Goal: Information Seeking & Learning: Find specific fact

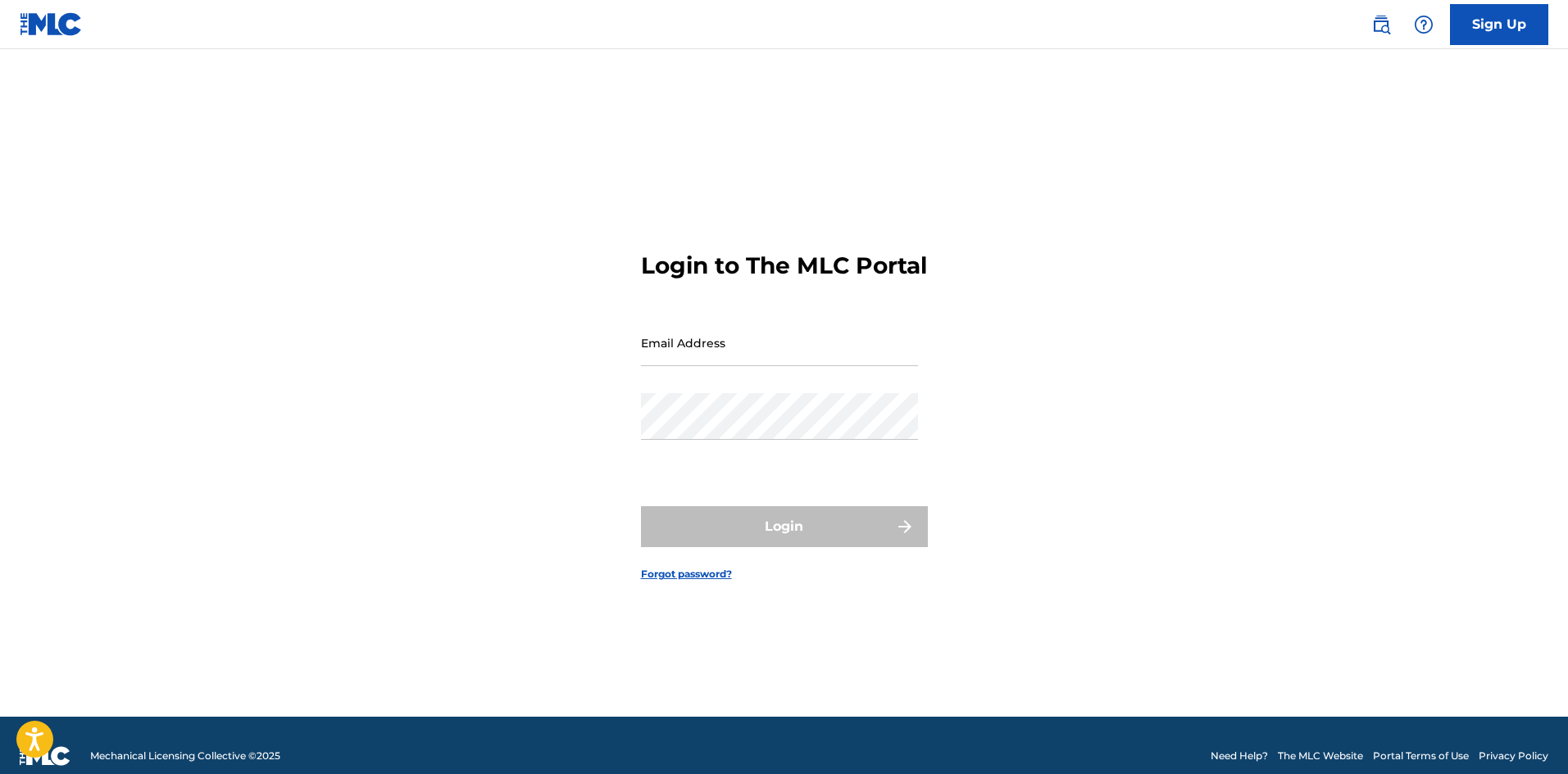
click at [794, 366] on input "Email Address" at bounding box center [780, 342] width 277 height 47
type input "[PERSON_NAME][EMAIL_ADDRESS][DOMAIN_NAME]"
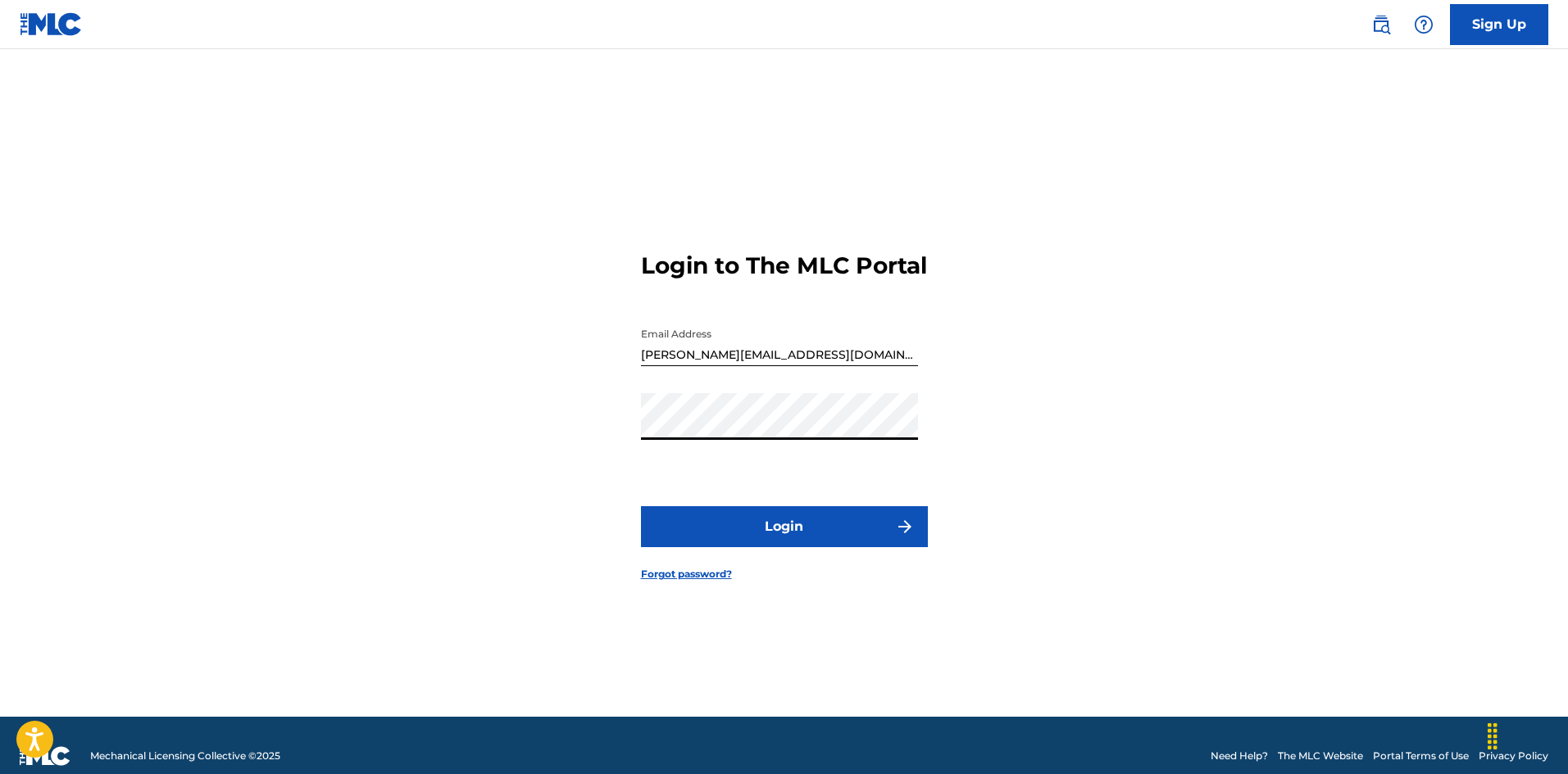
click at [734, 547] on button "Login" at bounding box center [785, 527] width 287 height 41
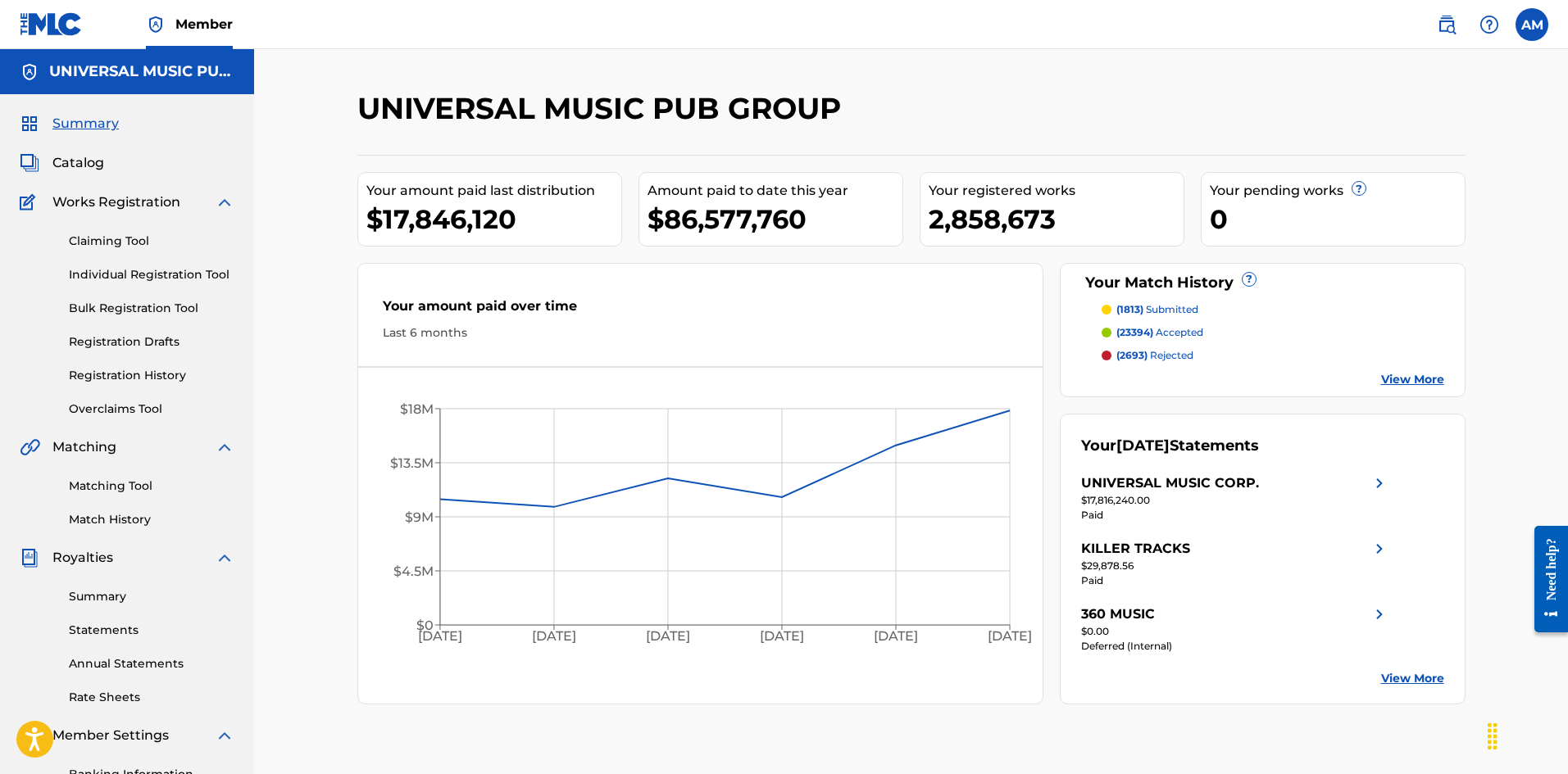
click at [1446, 31] on img at bounding box center [1447, 25] width 19 height 19
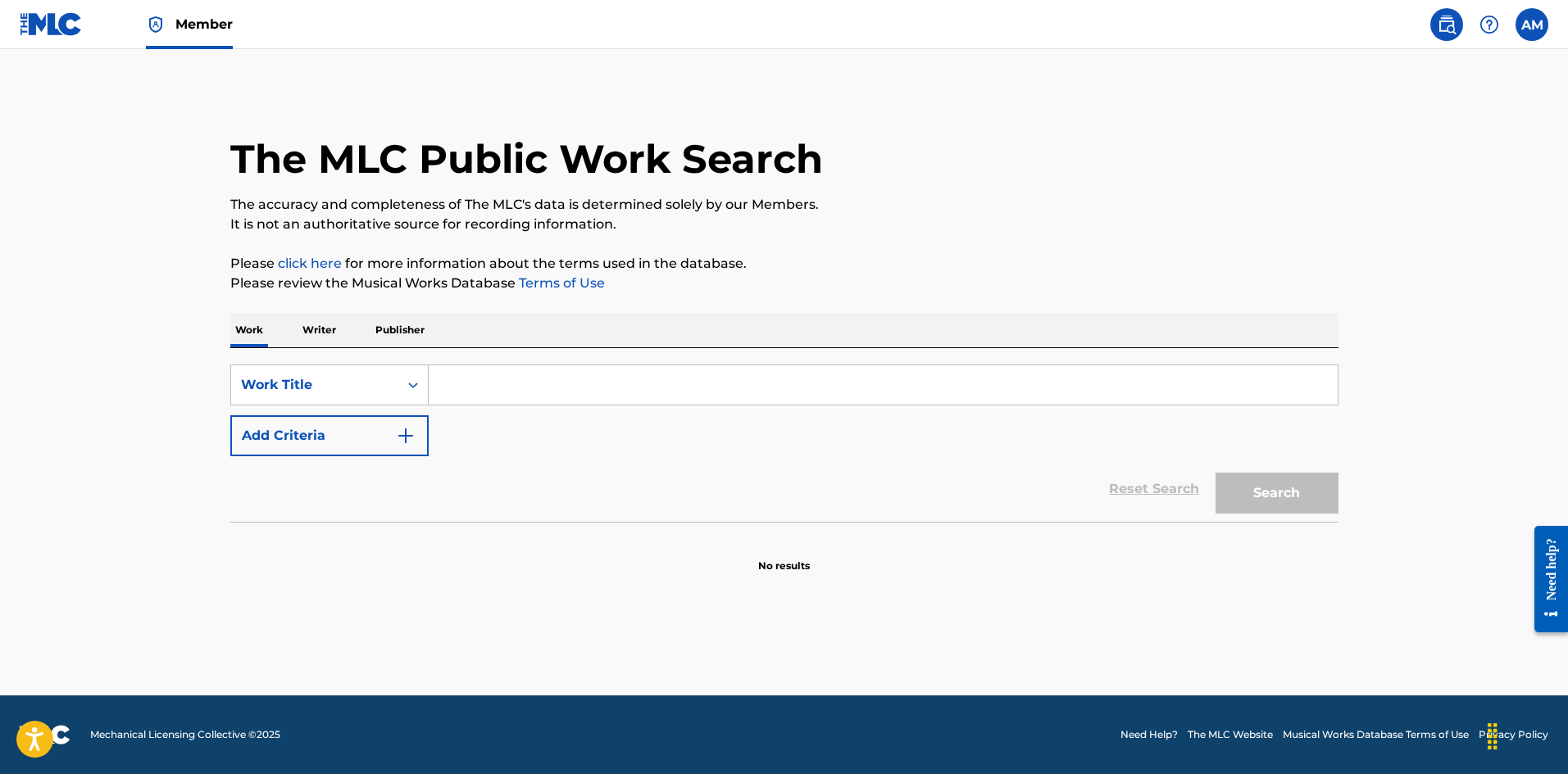
click at [504, 373] on input "Search Form" at bounding box center [883, 384] width 909 height 40
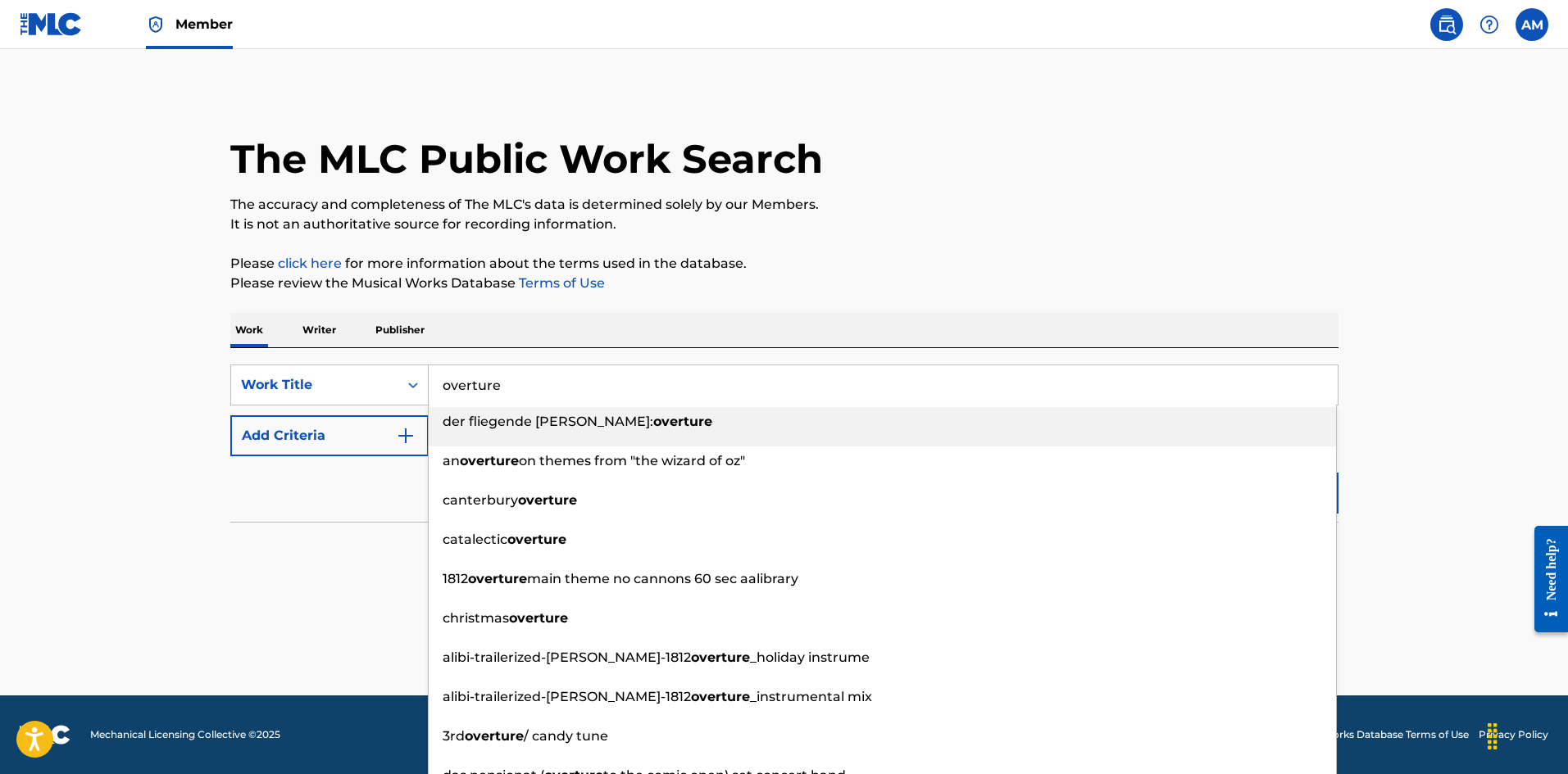
type input "overture"
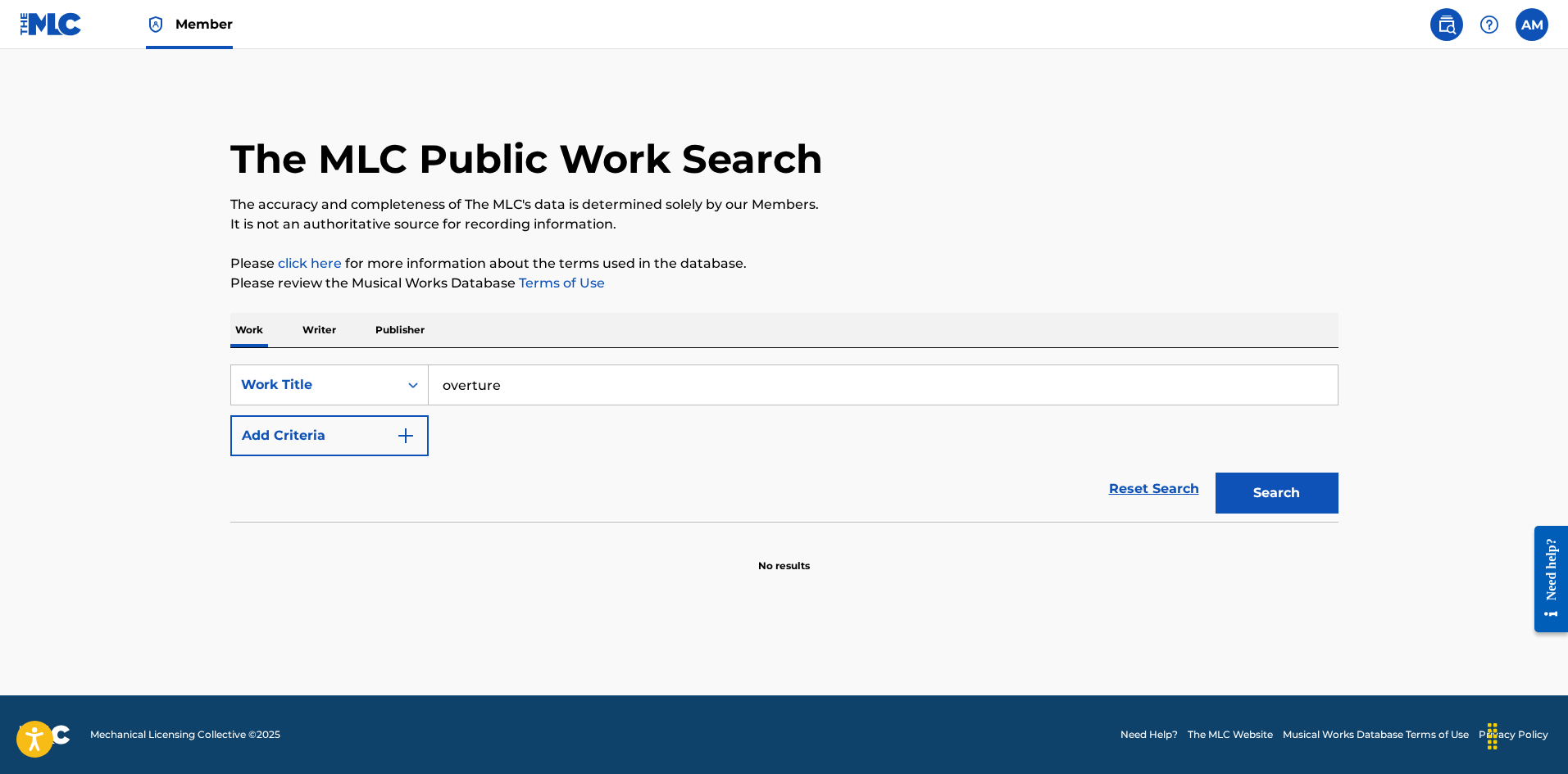
drag, startPoint x: 292, startPoint y: 495, endPoint x: 306, endPoint y: 461, distance: 36.8
click at [293, 487] on div "Reset Search Search" at bounding box center [785, 489] width 1109 height 66
click at [316, 449] on button "Add Criteria" at bounding box center [329, 435] width 198 height 41
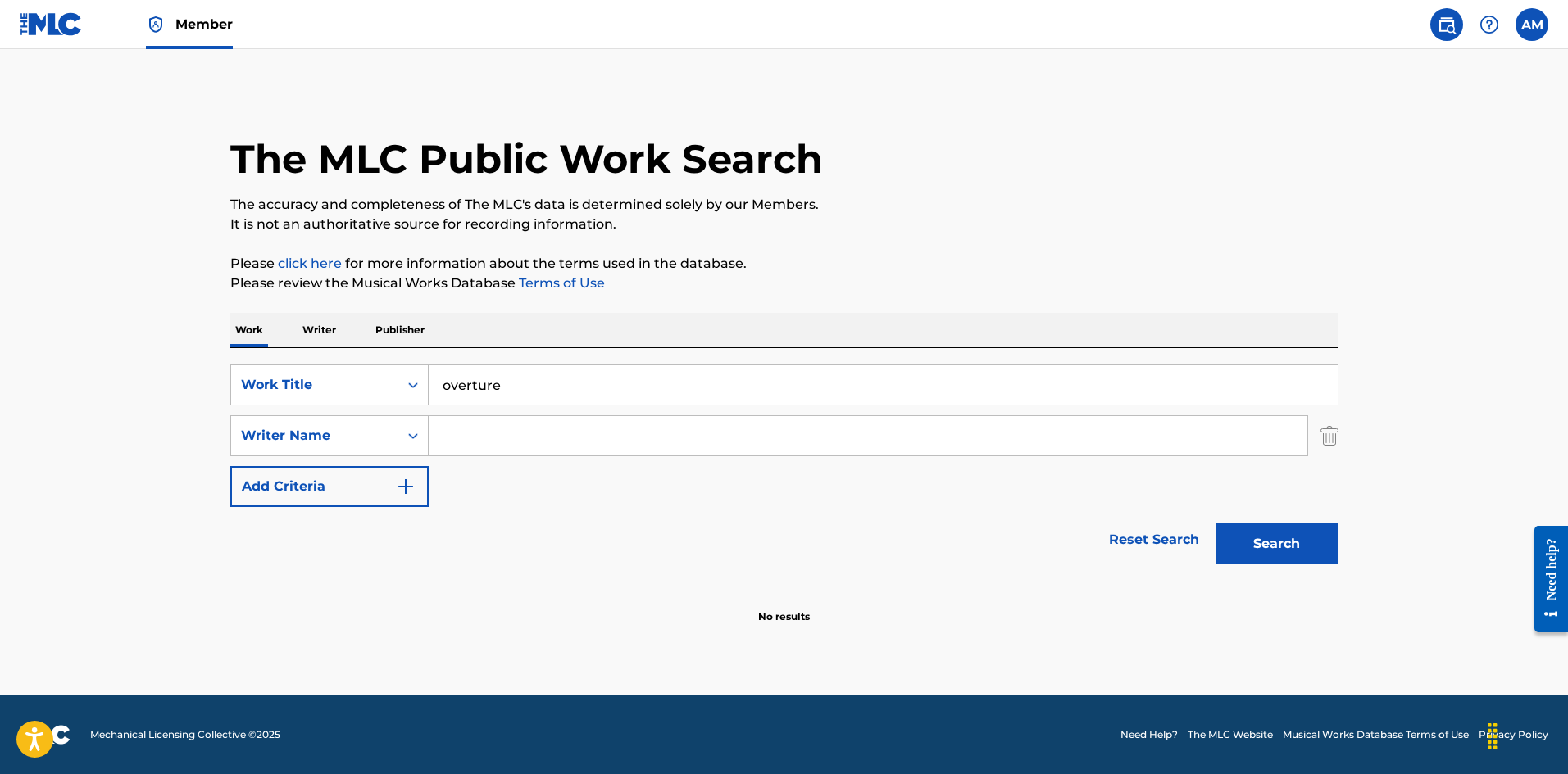
drag, startPoint x: 513, startPoint y: 429, endPoint x: 561, endPoint y: 453, distance: 53.7
click at [513, 429] on input "Search Form" at bounding box center [868, 435] width 879 height 40
paste input "Ono"
click at [1248, 543] on button "Search" at bounding box center [1278, 544] width 123 height 41
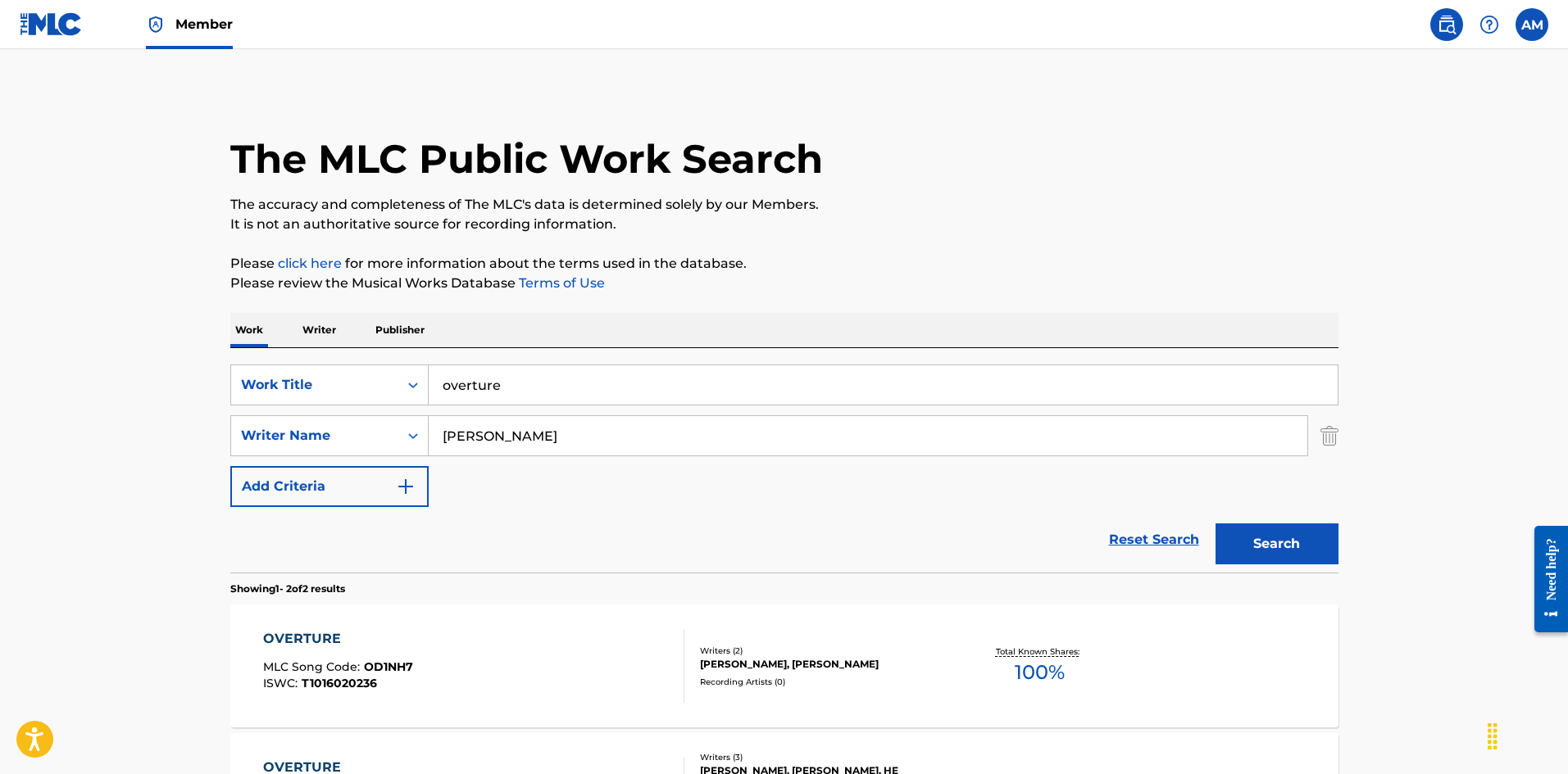
drag, startPoint x: 493, startPoint y: 433, endPoint x: 187, endPoint y: 423, distance: 306.2
click at [89, 429] on main "The MLC Public Work Search The accuracy and completeness of The MLC's data is d…" at bounding box center [784, 495] width 1568 height 893
paste input "Wada"
type input "Wada"
click at [1293, 551] on button "Search" at bounding box center [1278, 544] width 123 height 41
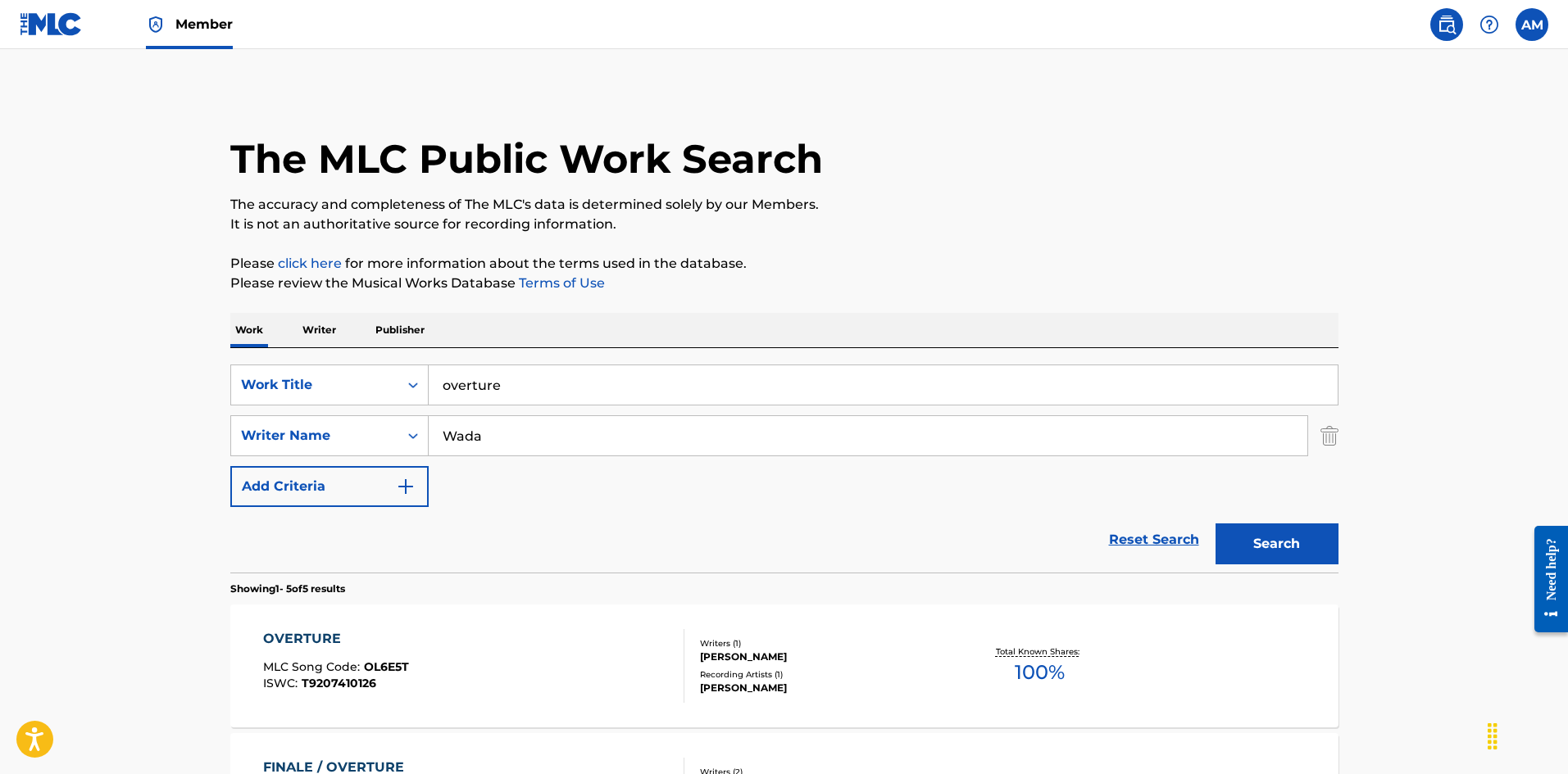
click at [210, 35] on link "Member" at bounding box center [189, 24] width 87 height 48
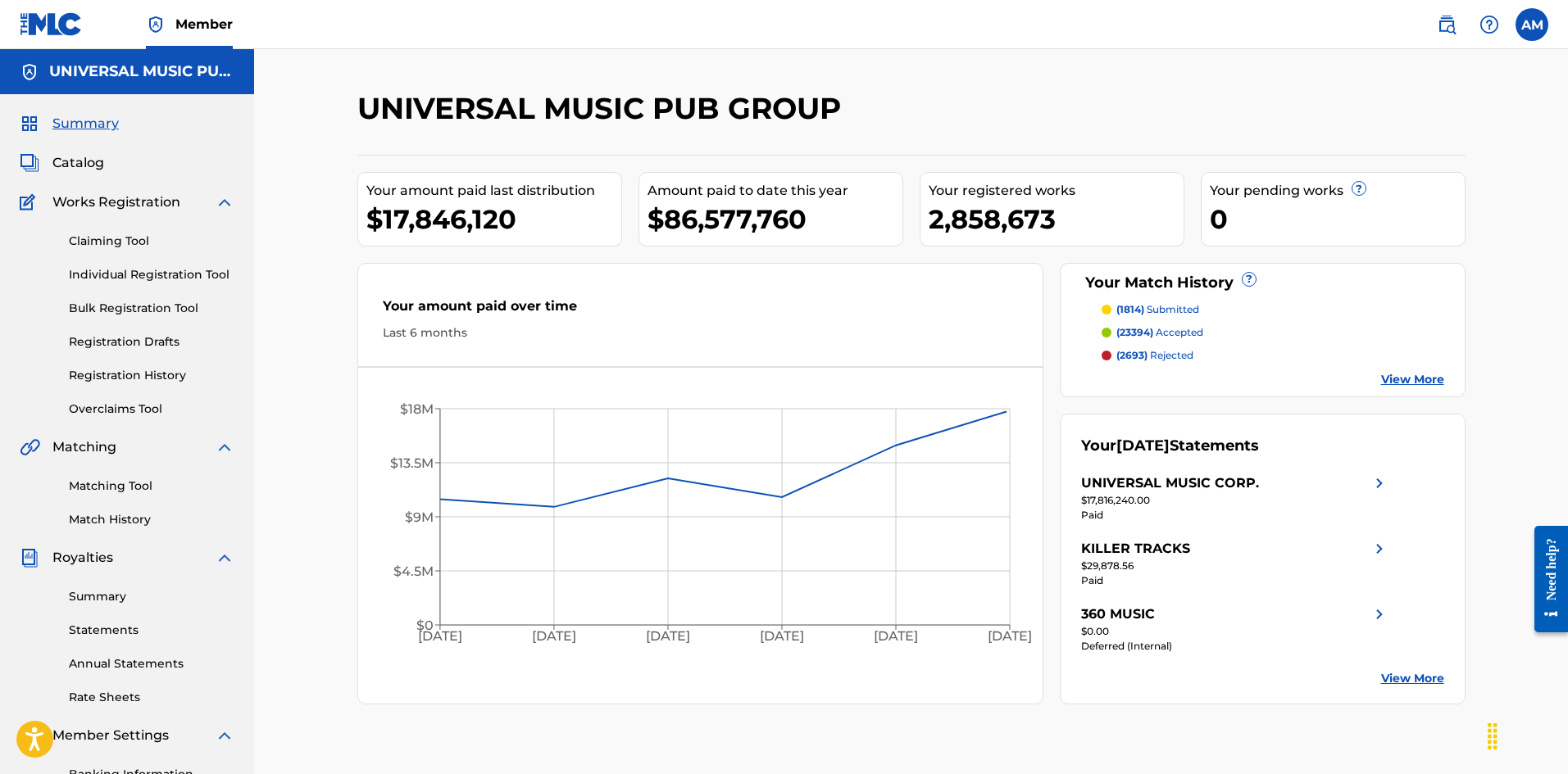
click at [88, 164] on span "Catalog" at bounding box center [78, 163] width 52 height 19
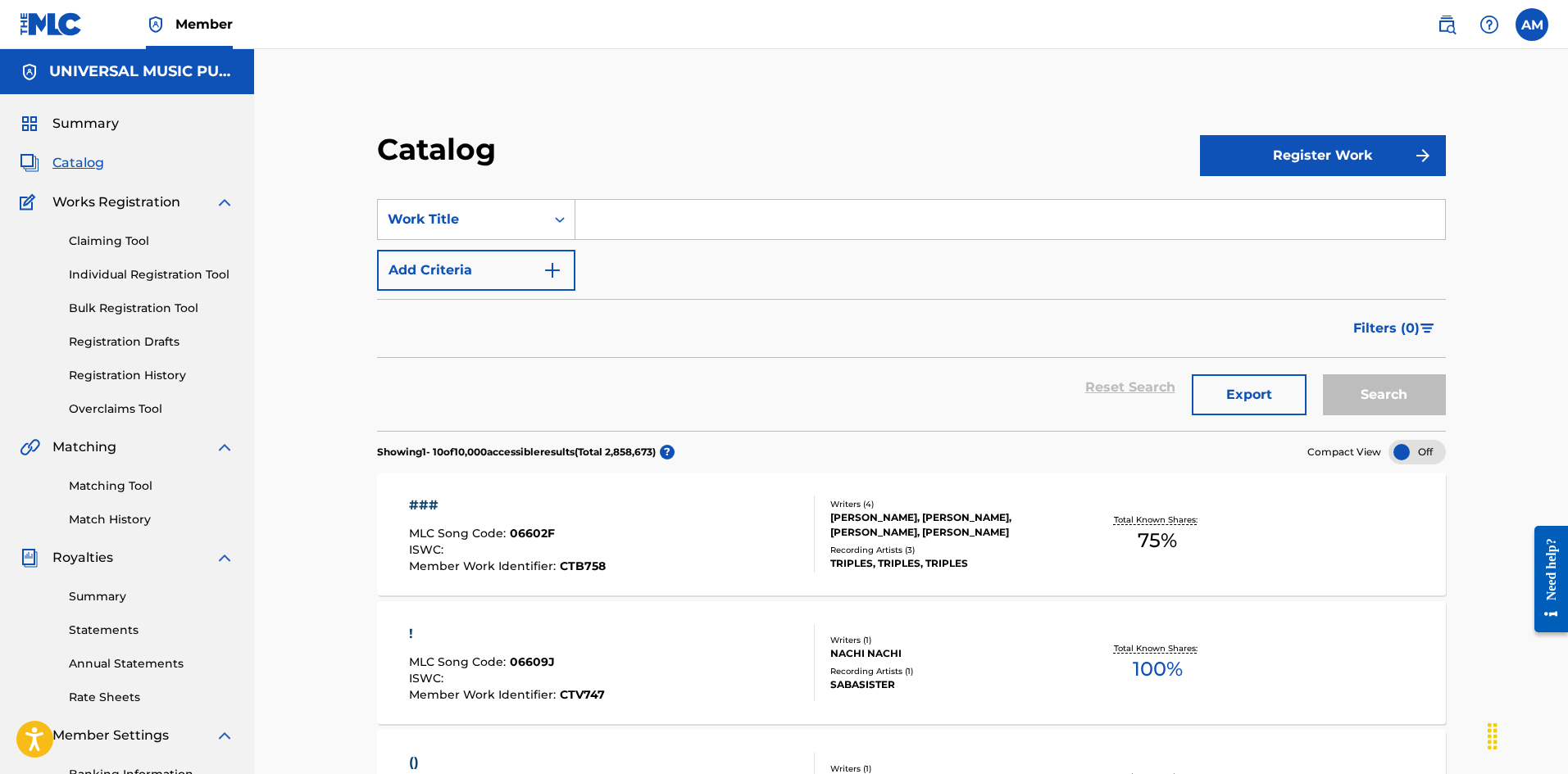
click at [729, 227] on input "Search Form" at bounding box center [1010, 219] width 869 height 40
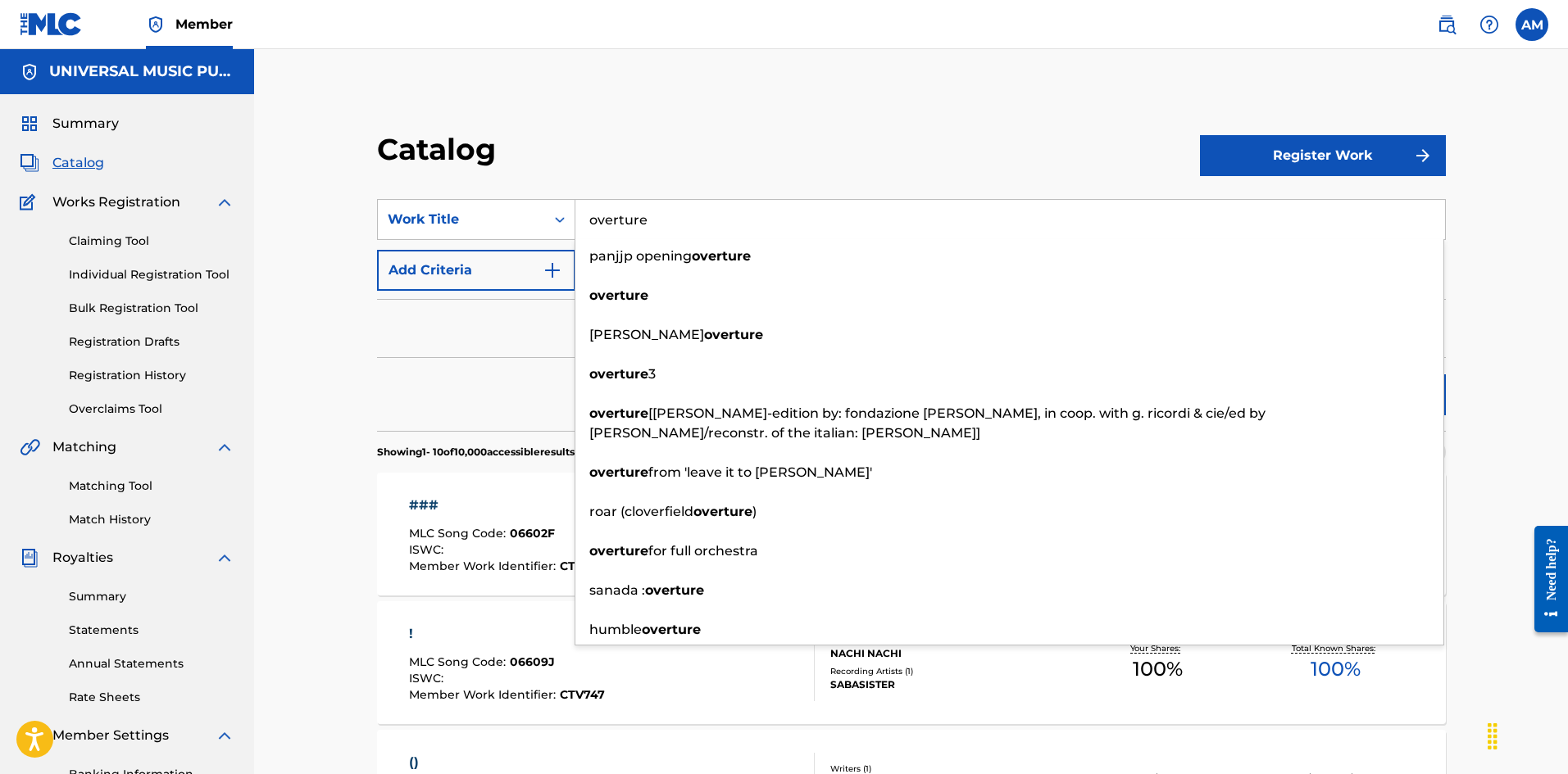
type input "overture"
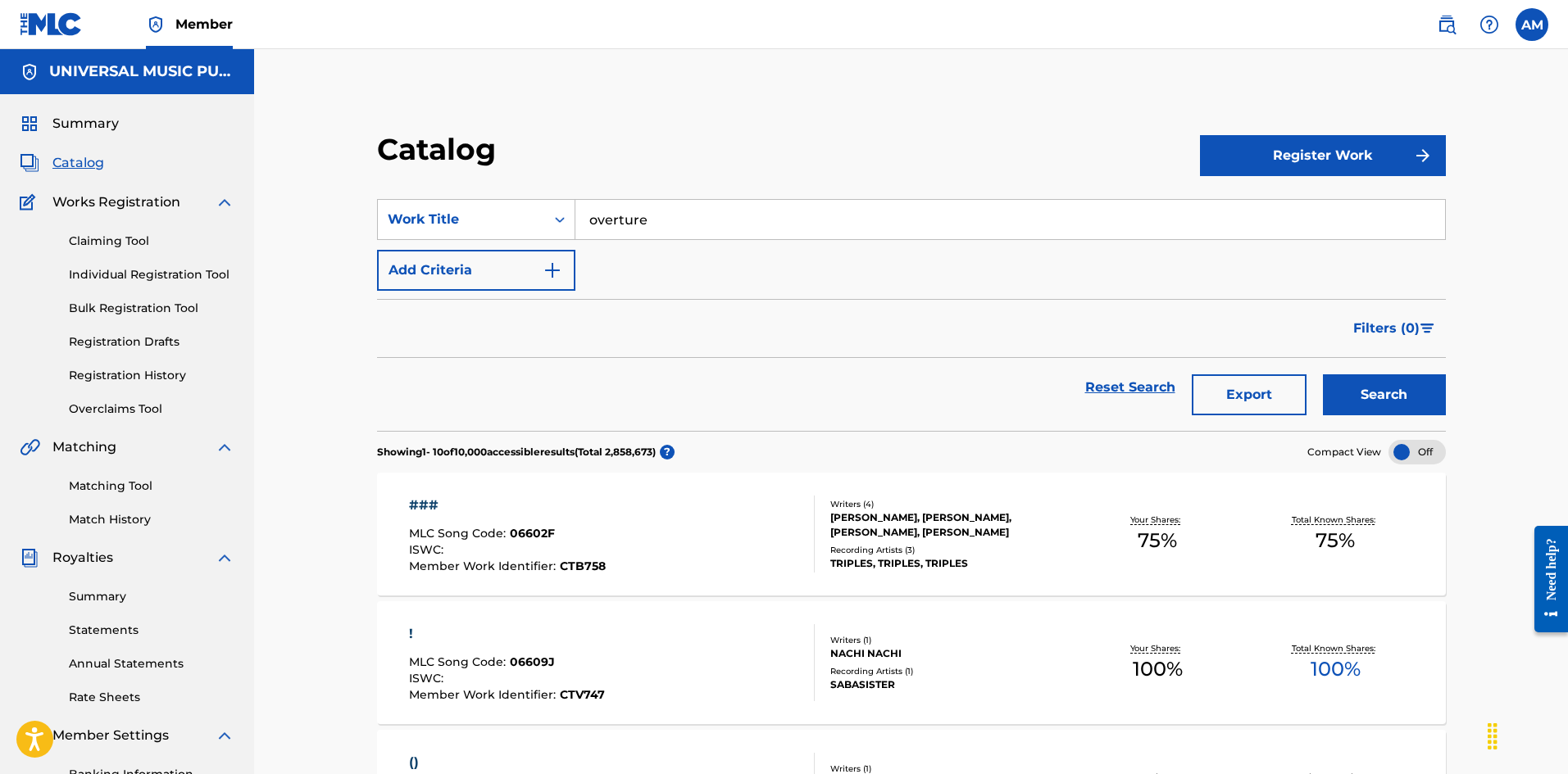
drag, startPoint x: 352, startPoint y: 363, endPoint x: 472, endPoint y: 257, distance: 160.1
click at [476, 253] on button "Add Criteria" at bounding box center [476, 270] width 198 height 41
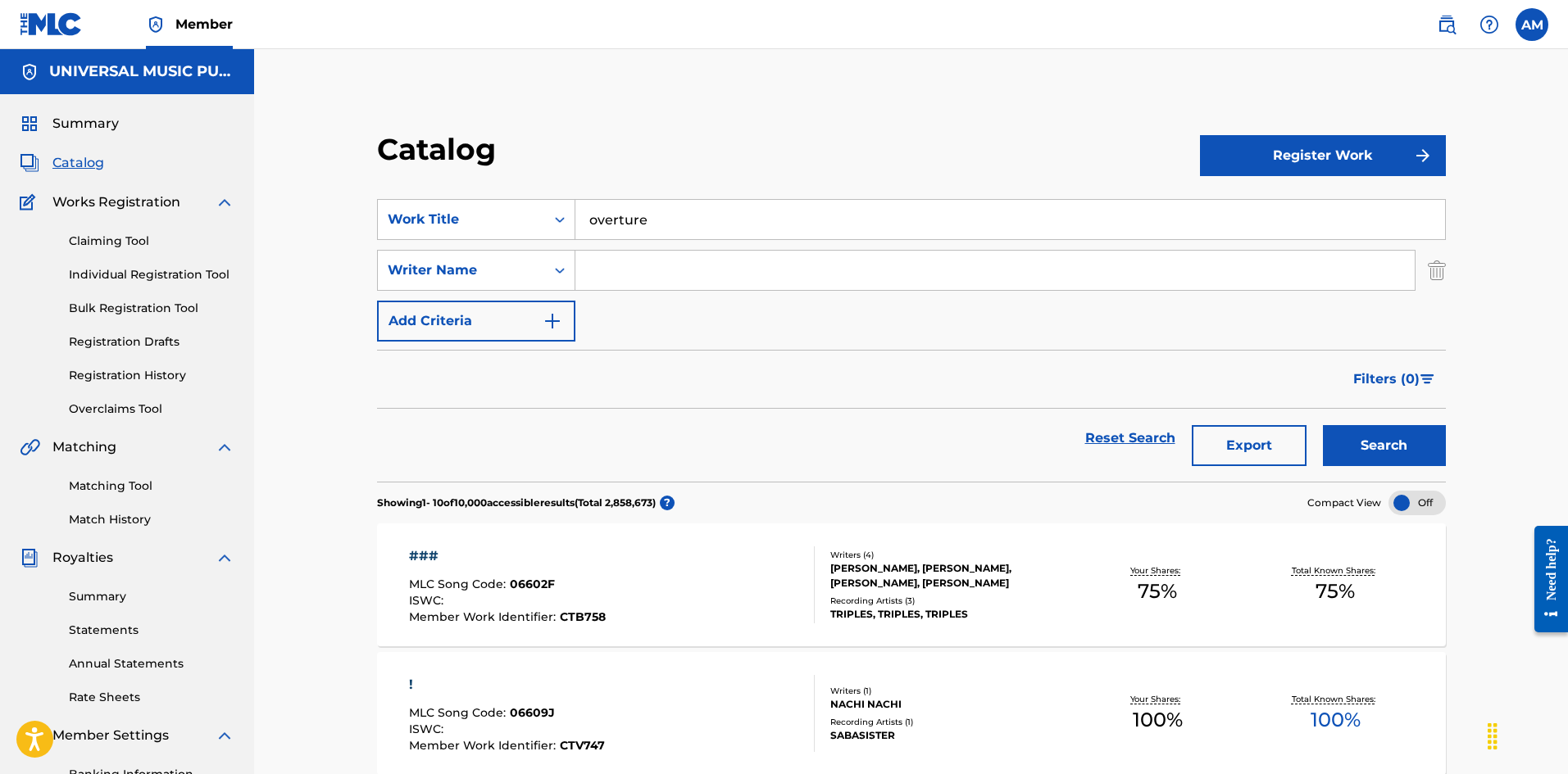
click at [648, 262] on input "Search Form" at bounding box center [995, 270] width 839 height 40
paste input "Wada"
click at [1420, 455] on button "Search" at bounding box center [1385, 446] width 123 height 41
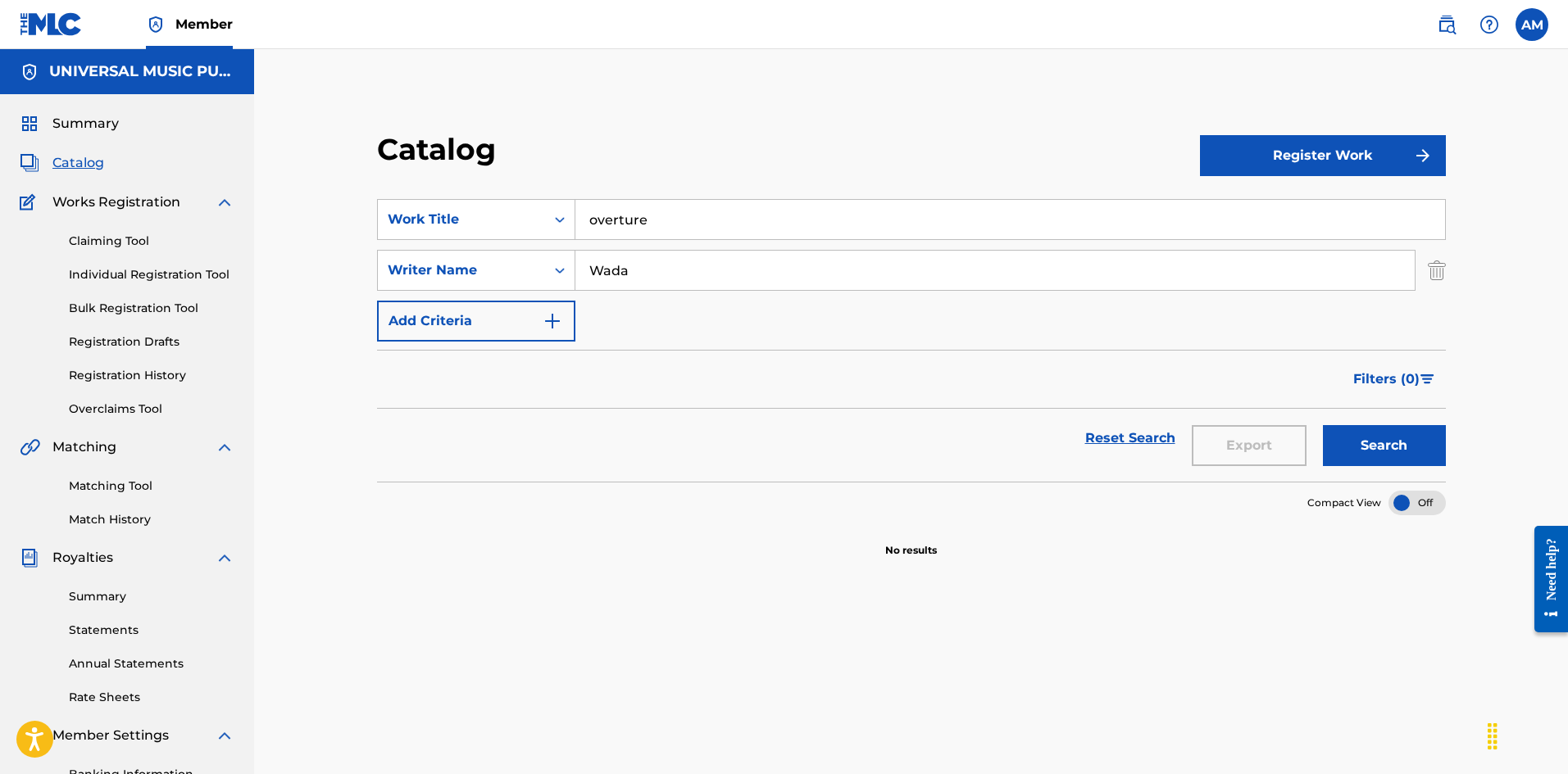
drag, startPoint x: 300, startPoint y: 268, endPoint x: 517, endPoint y: 294, distance: 218.6
click at [206, 269] on main "UNIVERSAL MUSIC PUB GROUP Summary Catalog Works Registration Claiming Tool Indi…" at bounding box center [784, 477] width 1568 height 855
paste input "Oono"
click at [1425, 441] on button "Search" at bounding box center [1385, 446] width 123 height 41
click at [598, 269] on input "Oono" at bounding box center [995, 270] width 839 height 40
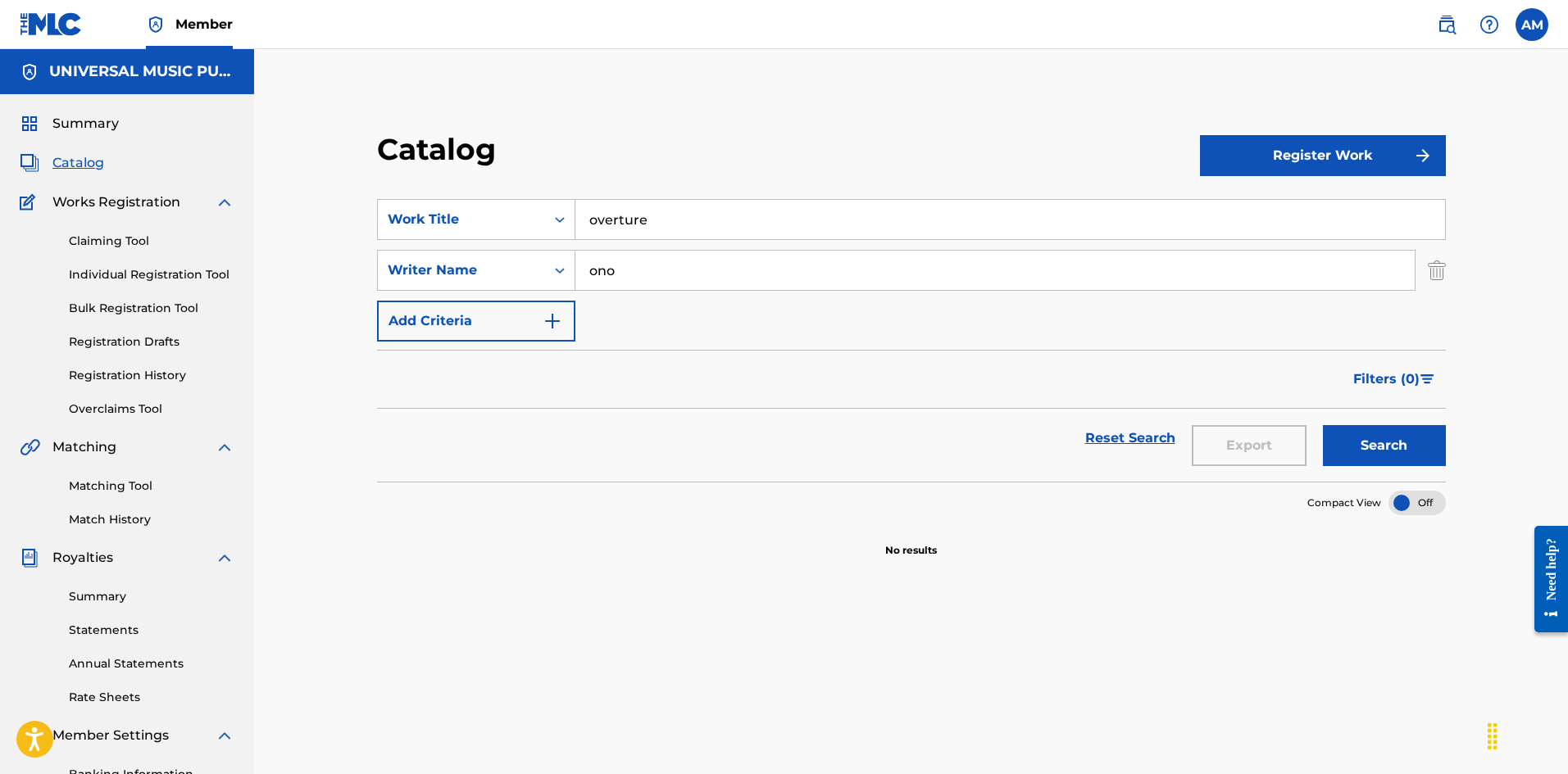
type input "ono"
click at [1403, 452] on button "Search" at bounding box center [1385, 446] width 123 height 41
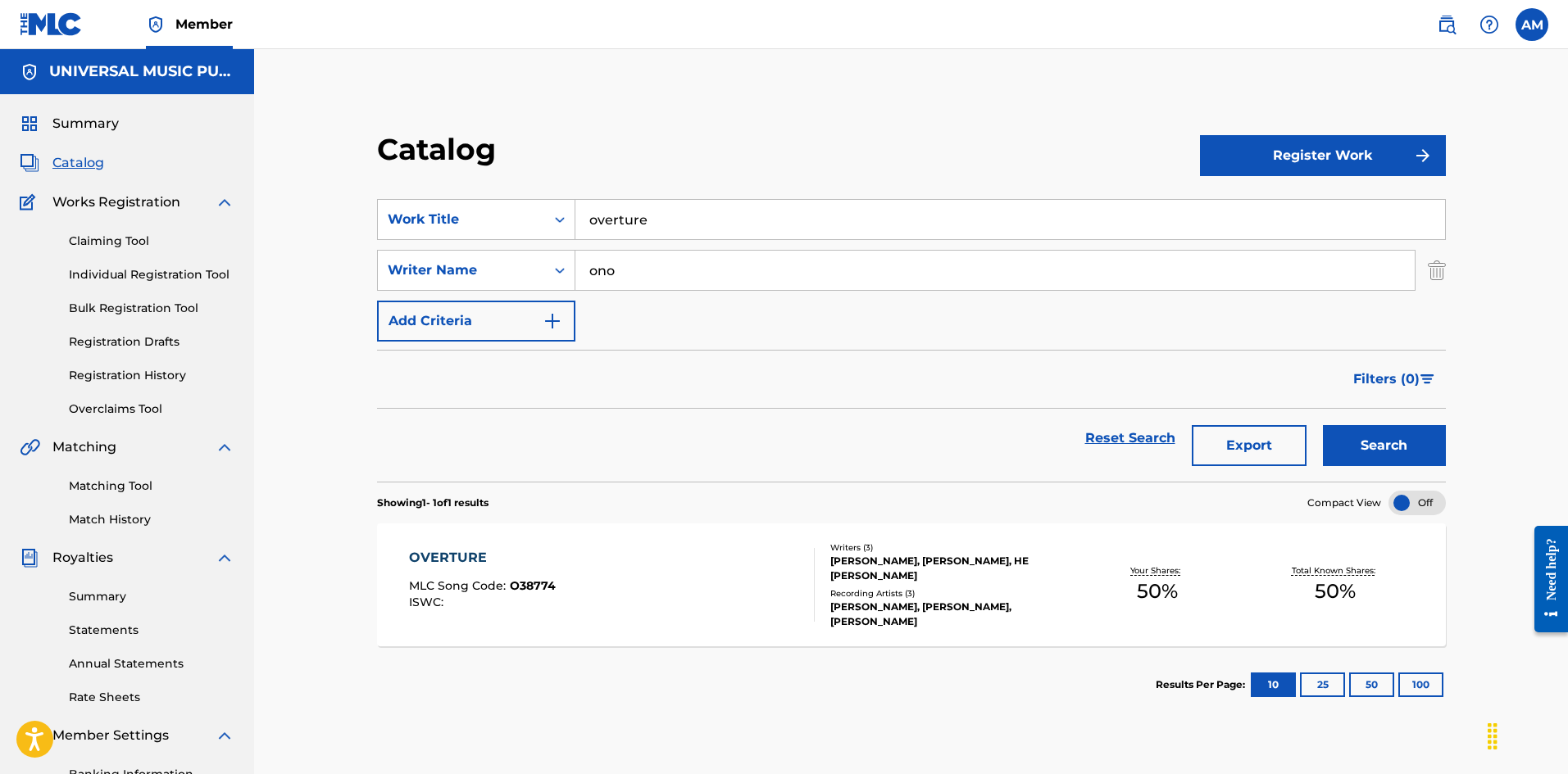
click at [761, 592] on div "OVERTURE MLC Song Code : O38774 ISWC :" at bounding box center [612, 585] width 407 height 74
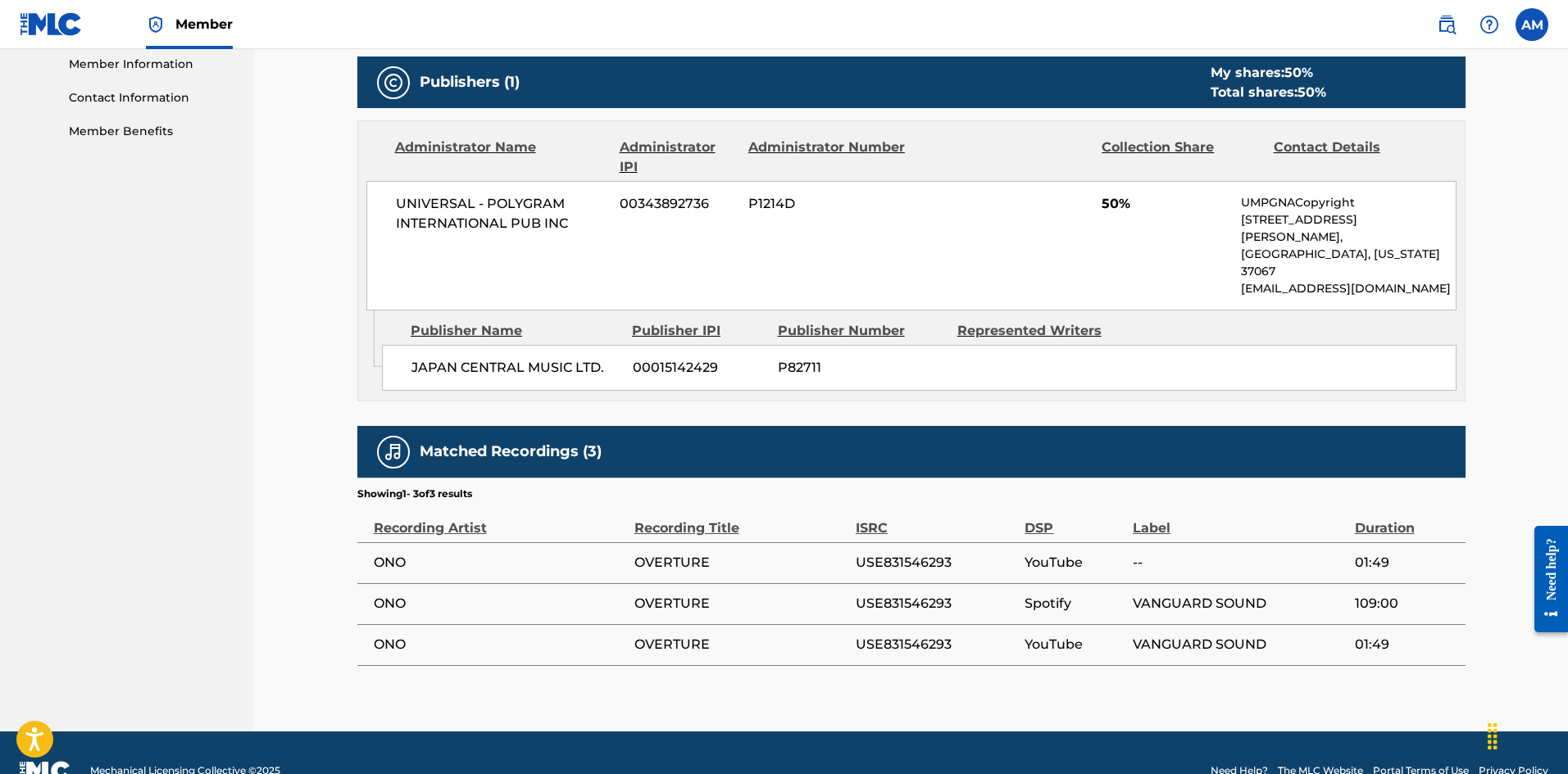
scroll to position [746, 0]
